Goal: Task Accomplishment & Management: Manage account settings

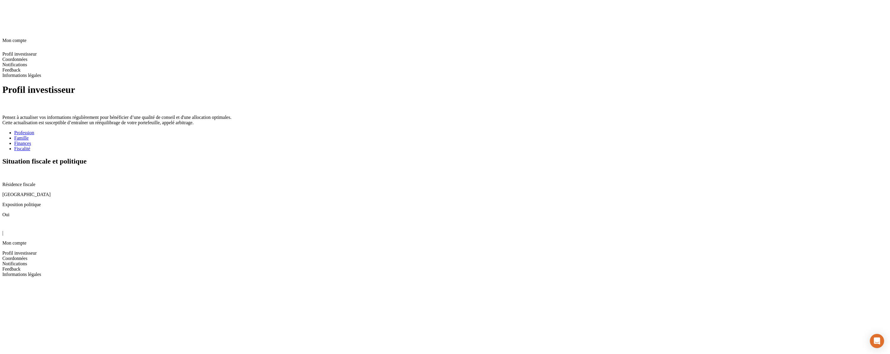
click at [611, 175] on div "Profil investisseur Pensez à actualiser vos informations régulièrement pour bén…" at bounding box center [444, 150] width 885 height 133
click at [7, 171] on icon at bounding box center [4, 173] width 5 height 5
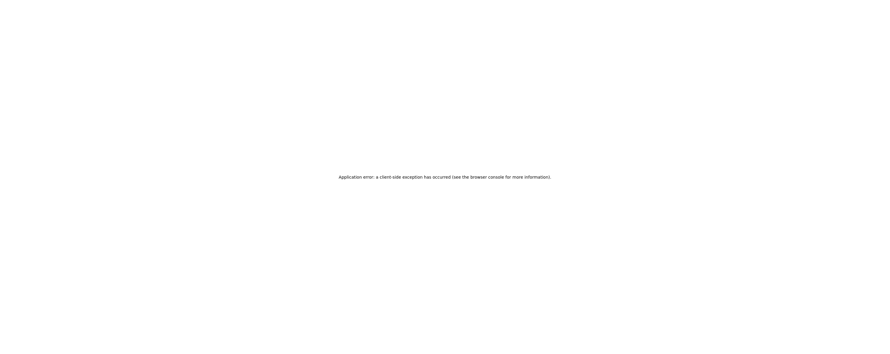
click at [593, 101] on div "Application error: a client-side exception has occurred (see the browser consol…" at bounding box center [445, 177] width 890 height 354
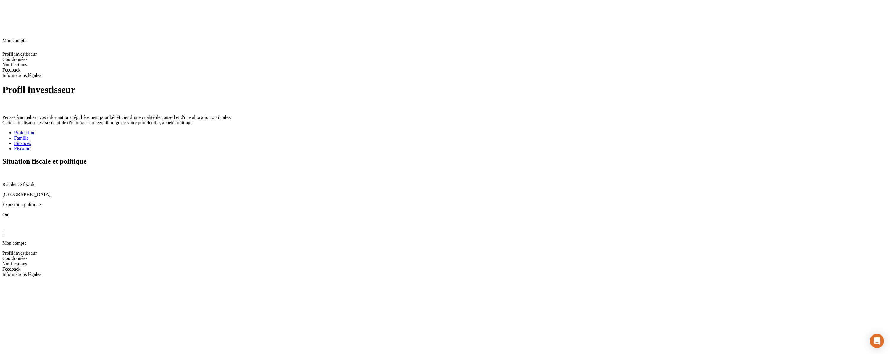
click at [8, 224] on icon at bounding box center [6, 226] width 4 height 4
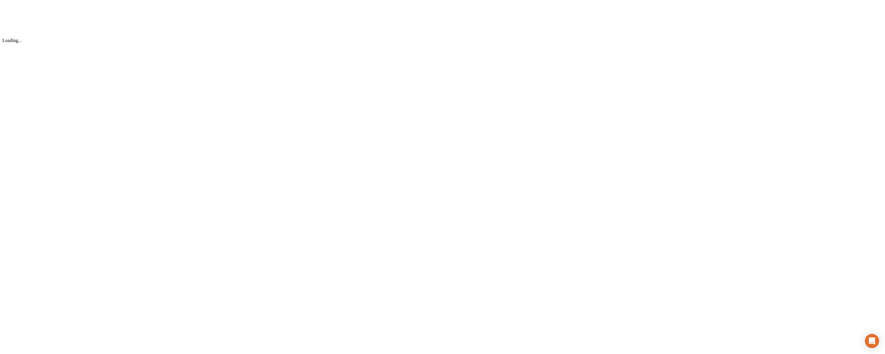
click at [40, 43] on div "Loading..." at bounding box center [442, 22] width 881 height 41
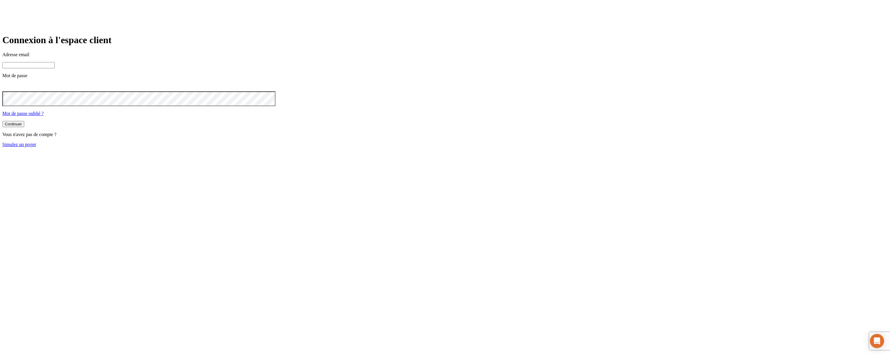
click at [55, 68] on input at bounding box center [28, 65] width 52 height 6
type input "j"
paste input "james.bond+@nalo.fr"
type input "james.bond+36@nalo.fr"
click at [2, 122] on button "Continuer" at bounding box center [13, 125] width 22 height 6
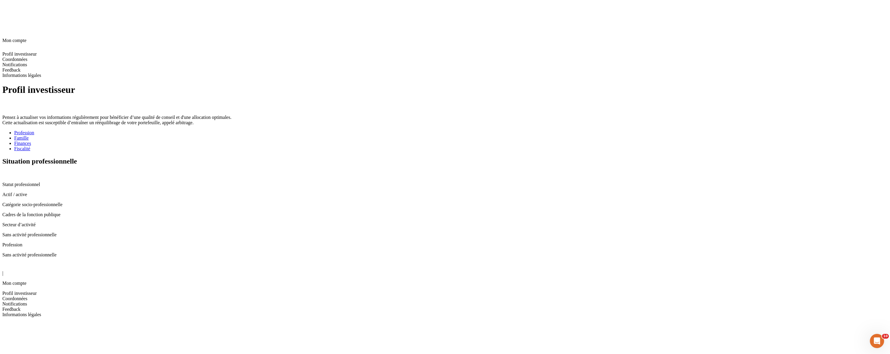
click at [307, 146] on li "Fiscalité" at bounding box center [450, 148] width 873 height 5
click at [309, 146] on div "Fiscalité" at bounding box center [450, 148] width 873 height 5
click at [7, 171] on icon at bounding box center [4, 173] width 5 height 5
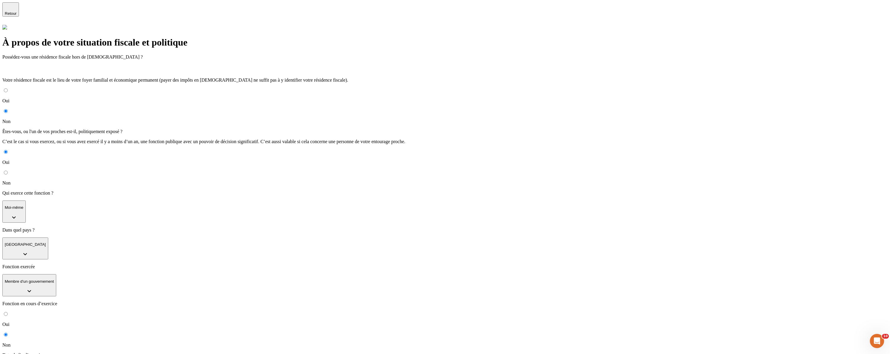
click at [17, 12] on span "Retour" at bounding box center [11, 13] width 12 height 4
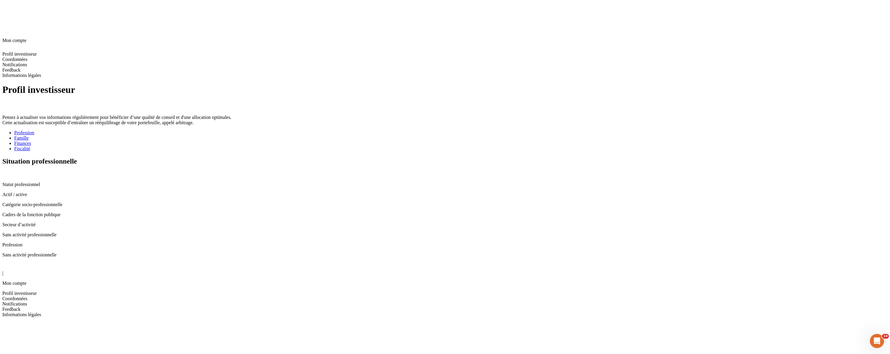
click at [303, 146] on div "Fiscalité" at bounding box center [450, 148] width 873 height 5
click at [7, 171] on icon at bounding box center [4, 173] width 5 height 5
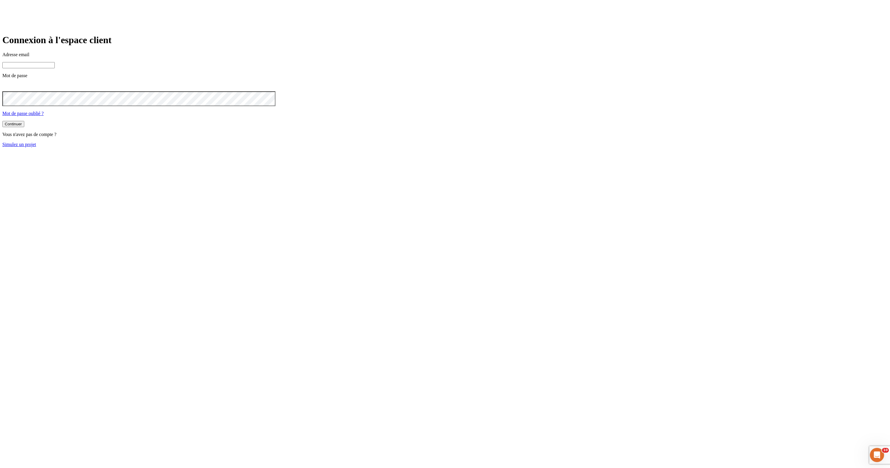
click at [55, 68] on input at bounding box center [28, 65] width 52 height 6
type input "j"
paste input "[DOMAIN_NAME][PERSON_NAME][EMAIL_ADDRESS][DOMAIN_NAME]"
type input "[DOMAIN_NAME][PERSON_NAME][EMAIL_ADDRESS][DOMAIN_NAME]"
click at [299, 57] on div "Connexion à l'espace client Adresse email james.bond+@nalo.fr Mot de passe Mot …" at bounding box center [444, 91] width 885 height 112
